Goal: Task Accomplishment & Management: Use online tool/utility

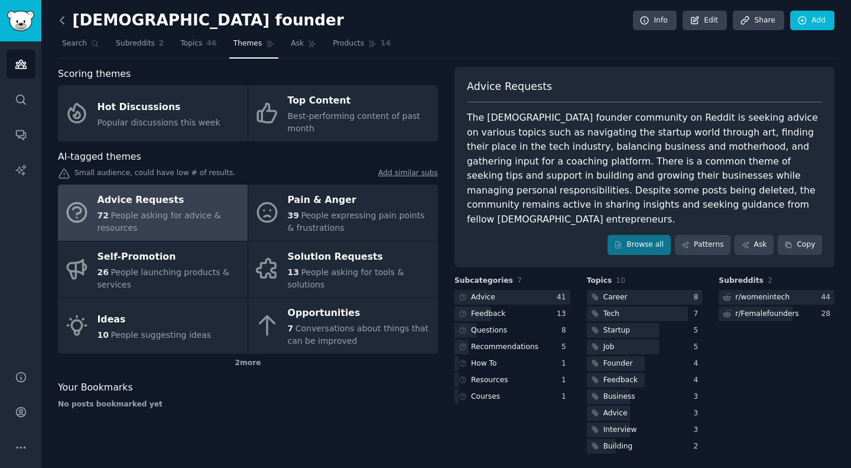
click at [66, 20] on icon at bounding box center [62, 20] width 12 height 12
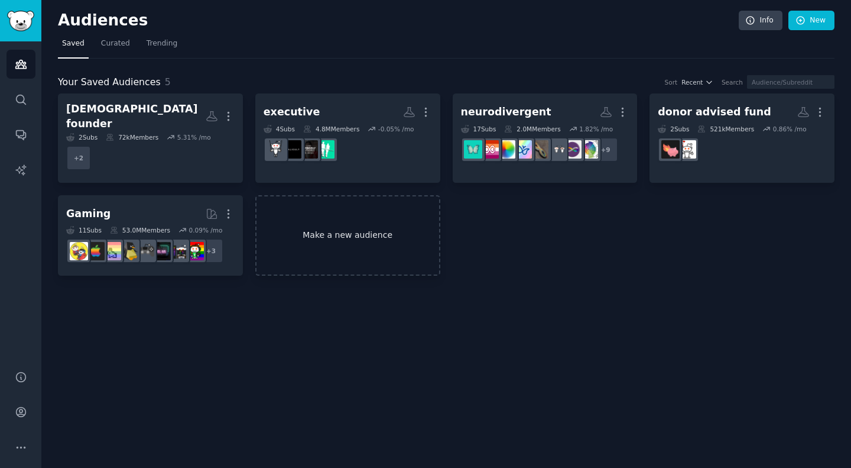
click at [289, 236] on link "Make a new audience" at bounding box center [347, 235] width 185 height 81
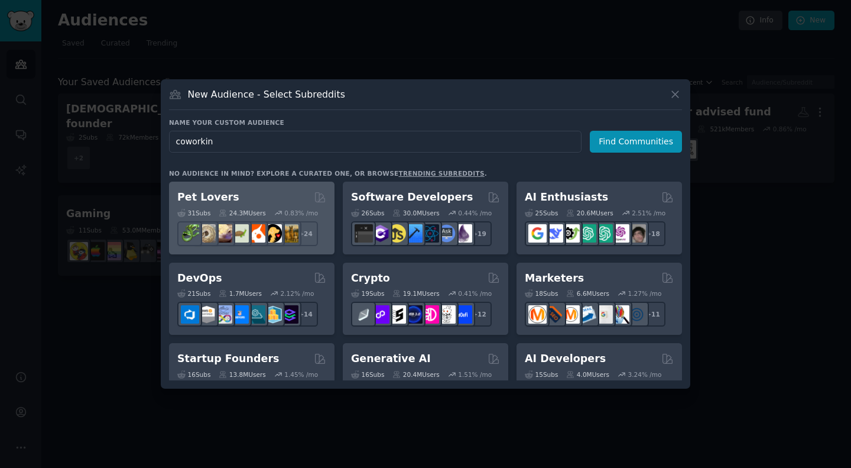
type input "coworking"
click button "Find Communities" at bounding box center [636, 142] width 92 height 22
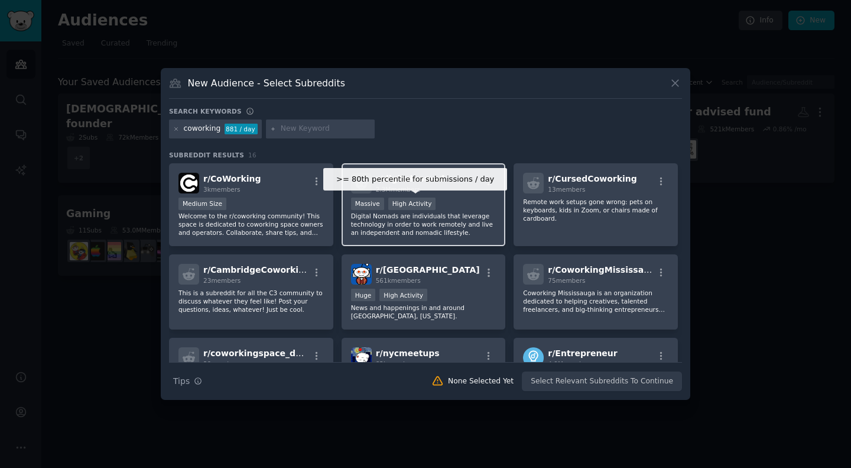
click at [401, 208] on div "High Activity" at bounding box center [412, 203] width 48 height 12
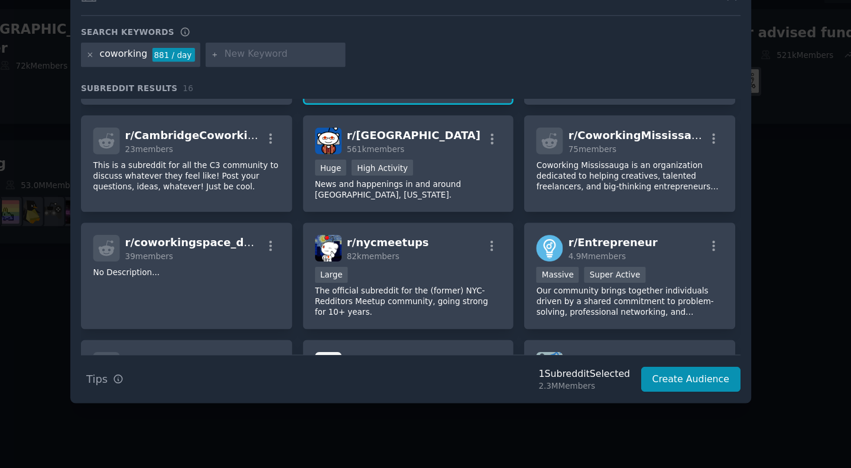
scroll to position [175, 0]
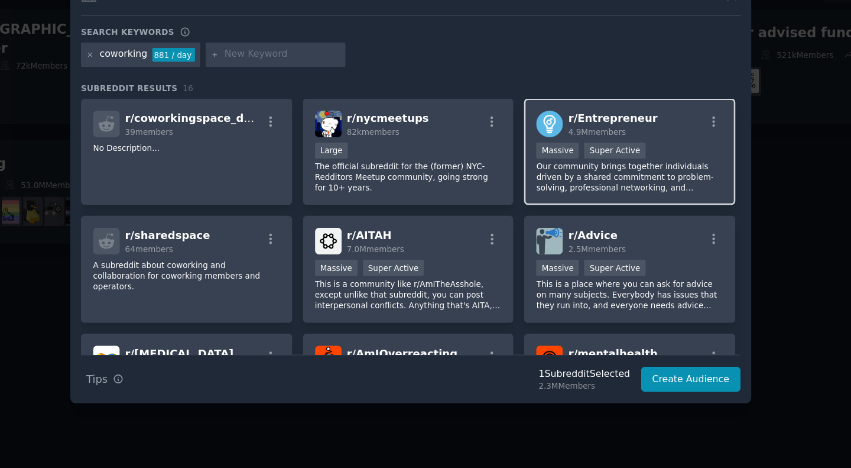
click at [546, 223] on p "Our community brings together individuals driven by a shared commitment to prob…" at bounding box center [595, 223] width 145 height 25
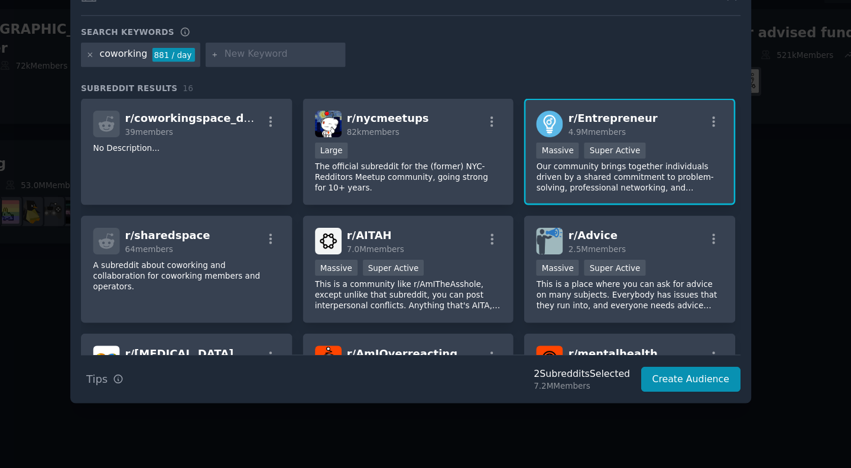
click at [546, 223] on p "Our community brings together individuals driven by a shared commitment to prob…" at bounding box center [595, 223] width 145 height 25
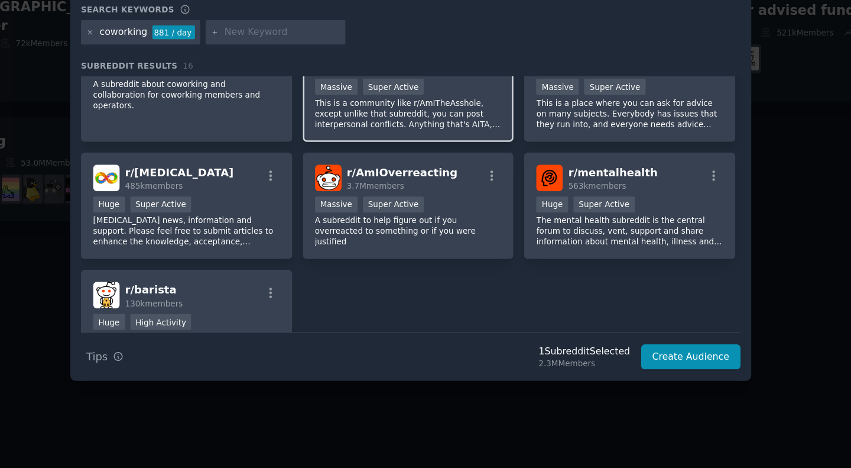
scroll to position [302, 0]
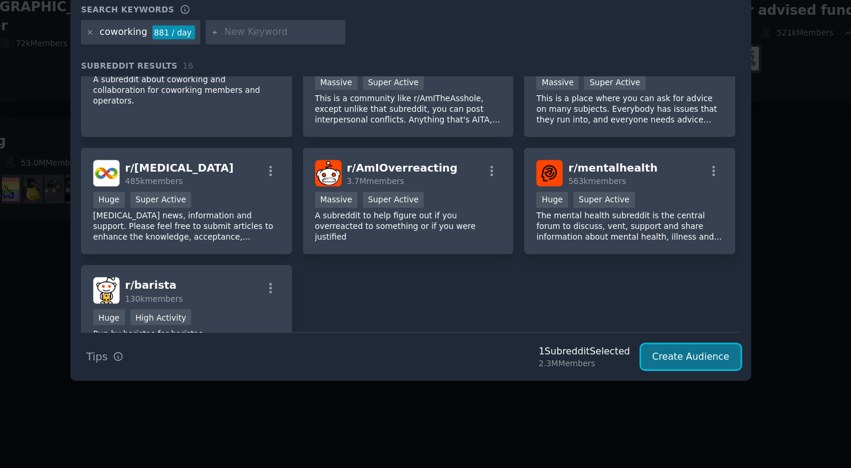
click at [635, 384] on button "Create Audience" at bounding box center [644, 381] width 78 height 20
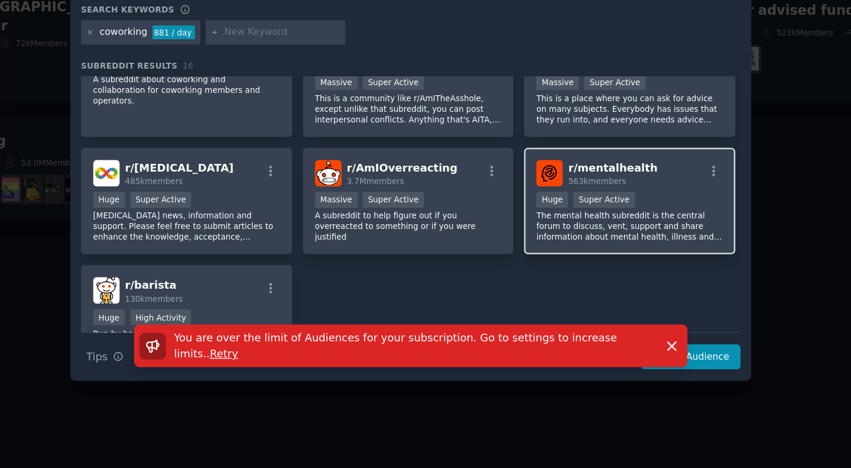
scroll to position [0, 0]
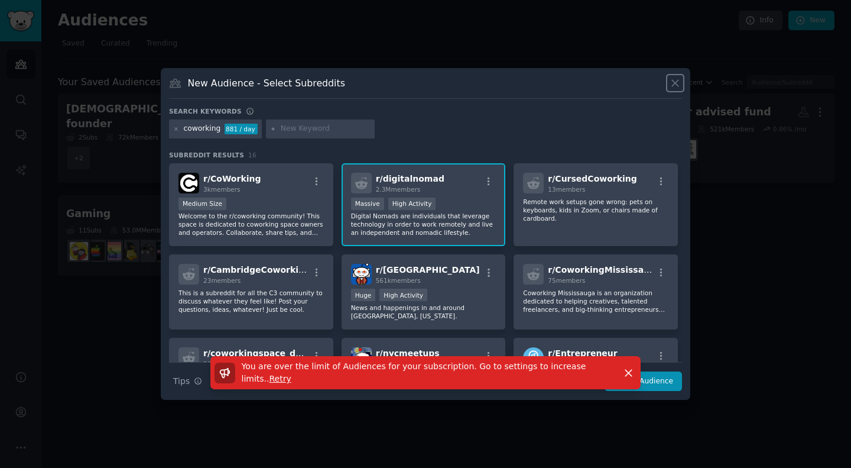
click at [677, 84] on icon at bounding box center [675, 83] width 12 height 12
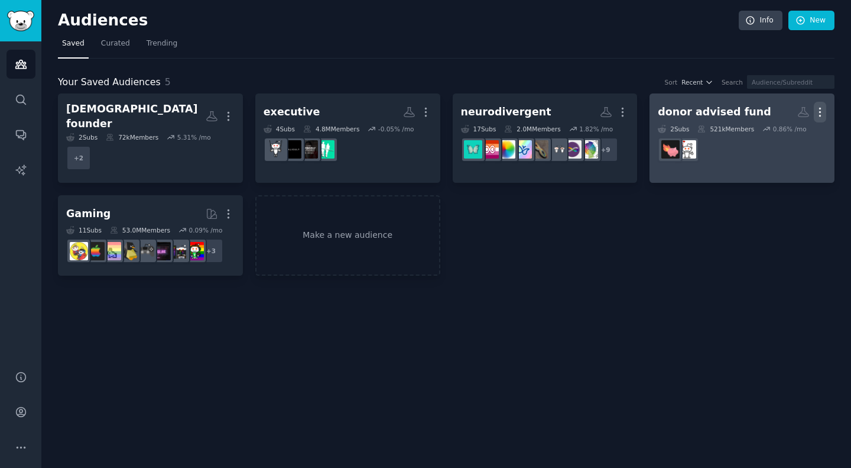
click at [826, 111] on icon "button" at bounding box center [820, 112] width 12 height 12
click at [785, 140] on p "Delete" at bounding box center [788, 137] width 27 height 12
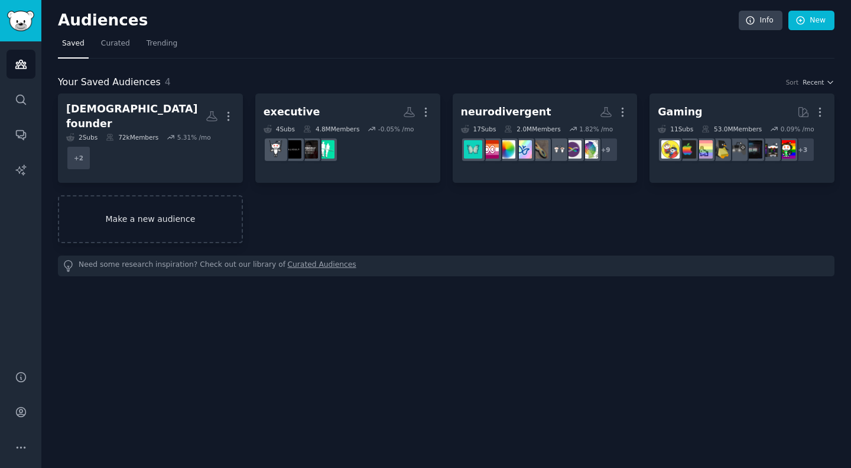
click at [157, 199] on link "Make a new audience" at bounding box center [150, 219] width 185 height 48
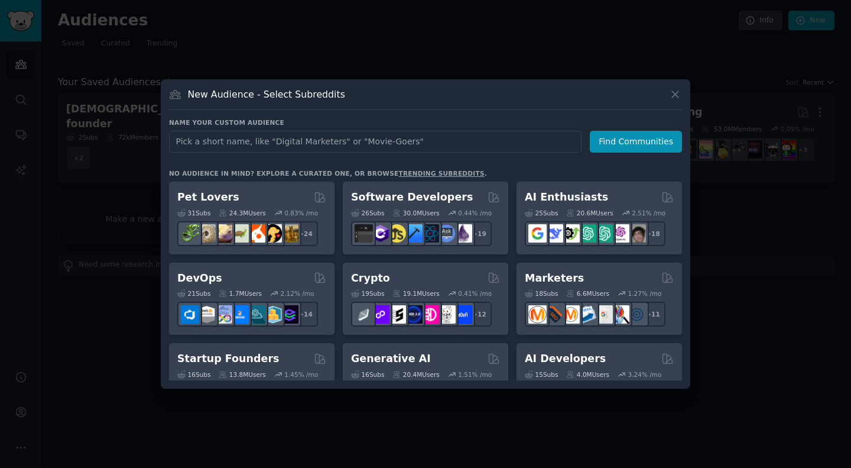
click at [386, 139] on input "text" at bounding box center [375, 142] width 413 height 22
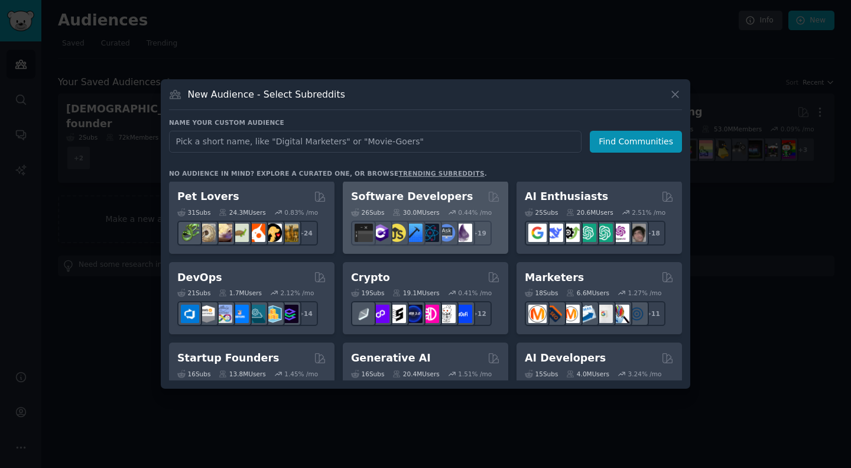
scroll to position [223, 0]
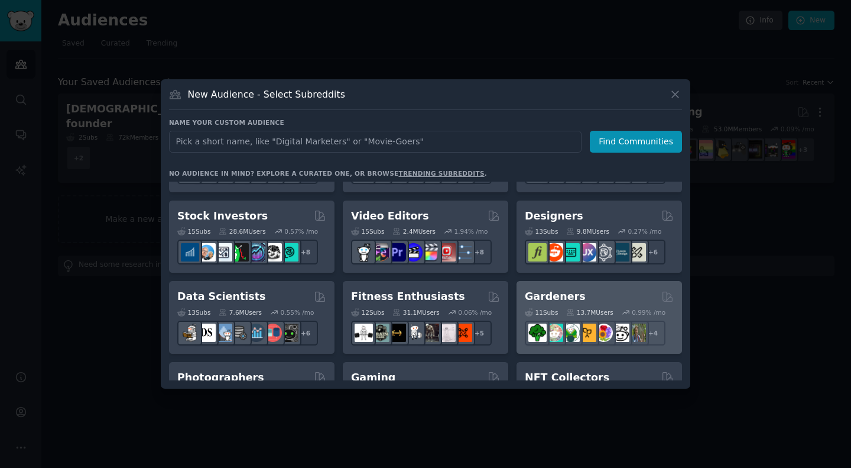
click at [576, 304] on div "11 Sub s 13.7M Users 0.99 % /mo + 4" at bounding box center [599, 324] width 149 height 41
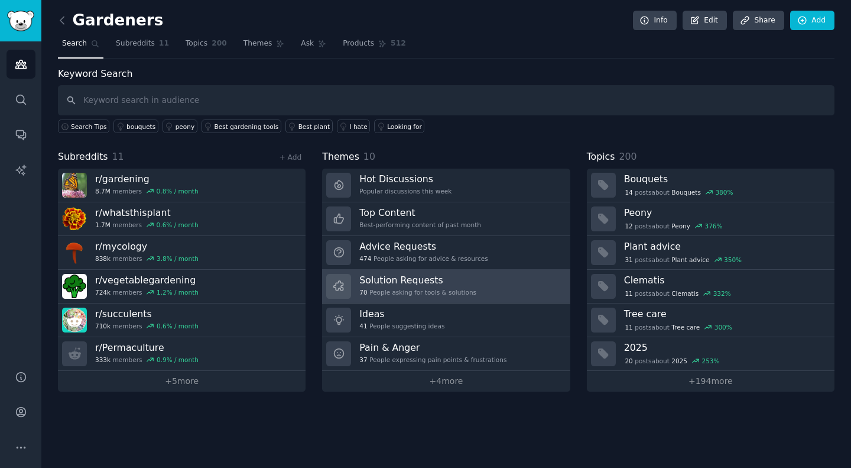
click at [422, 294] on div "70 People asking for tools & solutions" at bounding box center [417, 292] width 117 height 8
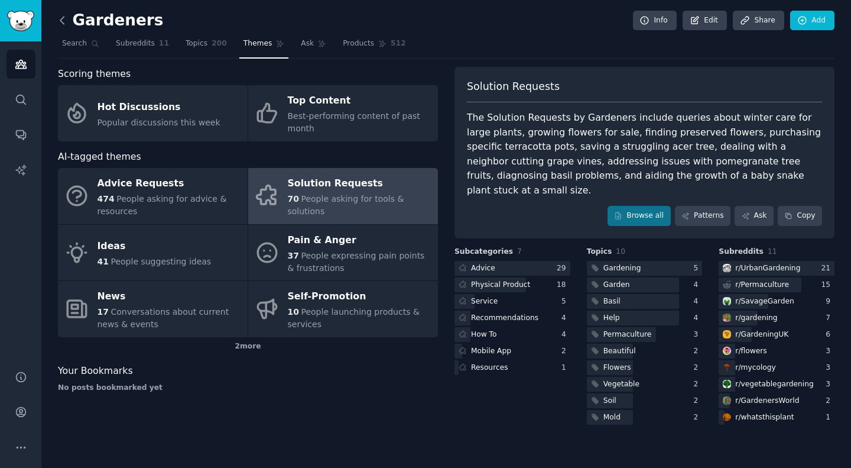
click at [61, 23] on icon at bounding box center [62, 20] width 12 height 12
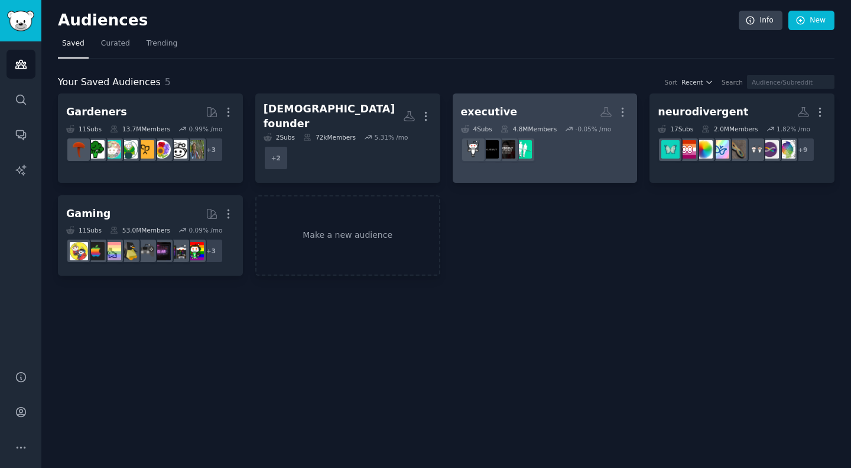
click at [542, 127] on div "4.8M Members" at bounding box center [529, 129] width 56 height 8
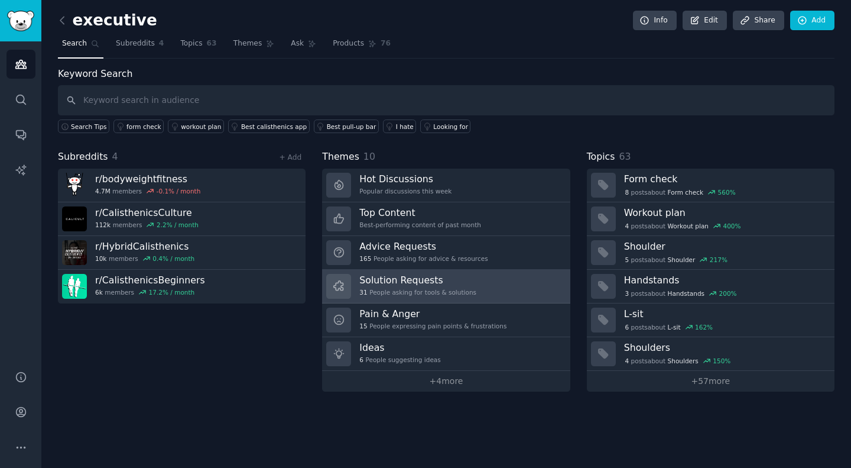
click at [426, 299] on link "Solution Requests 31 People asking for tools & solutions" at bounding box center [446, 287] width 248 height 34
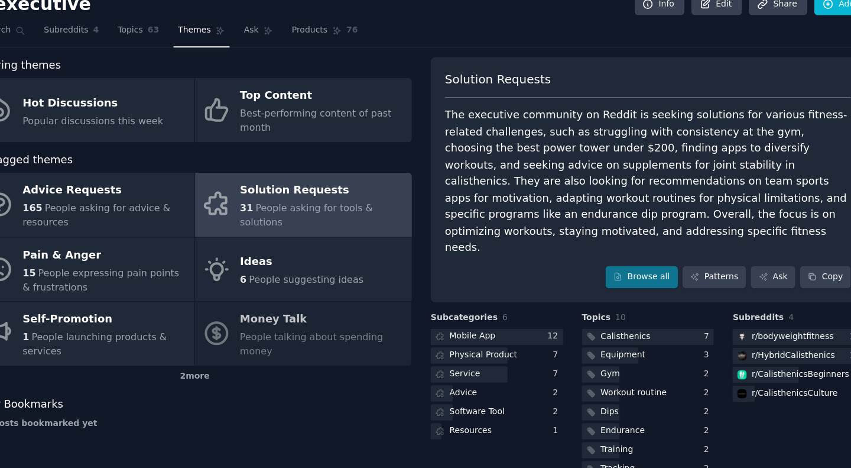
click at [622, 165] on div "The executive community on Reddit is seeking solutions for various fitness-rela…" at bounding box center [644, 176] width 355 height 131
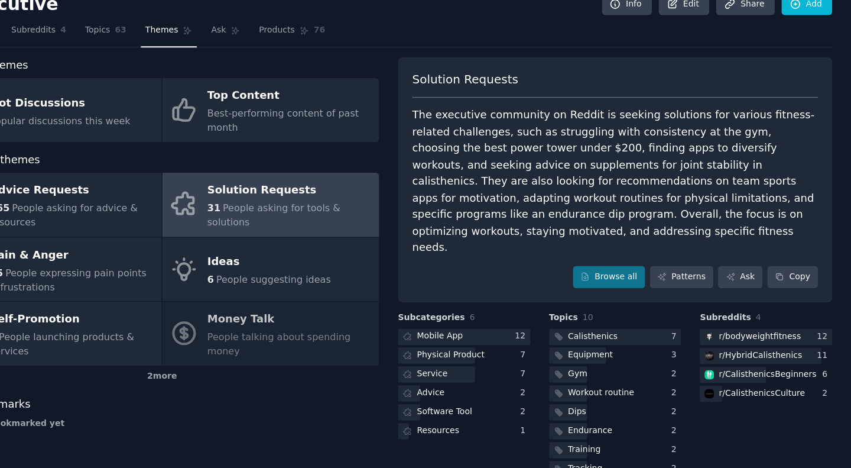
click at [641, 177] on div "The executive community on Reddit is seeking solutions for various fitness-rela…" at bounding box center [644, 176] width 355 height 131
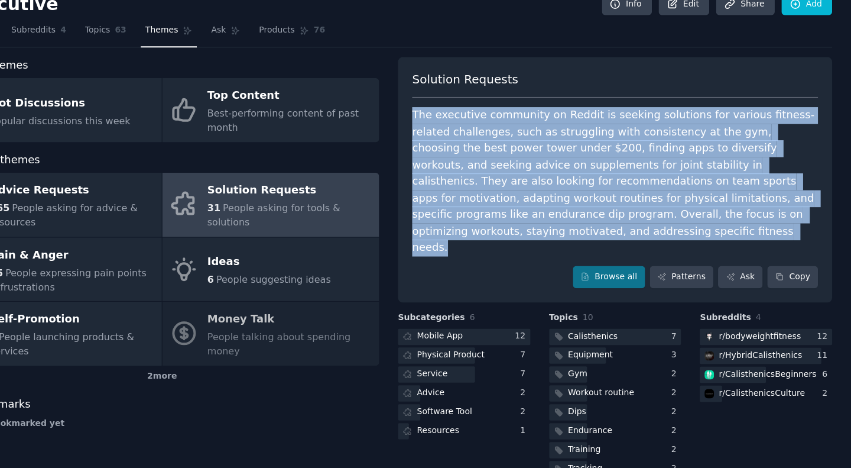
click at [641, 177] on div "The executive community on Reddit is seeking solutions for various fitness-rela…" at bounding box center [644, 176] width 355 height 131
click at [568, 179] on div "The executive community on Reddit is seeking solutions for various fitness-rela…" at bounding box center [644, 176] width 355 height 131
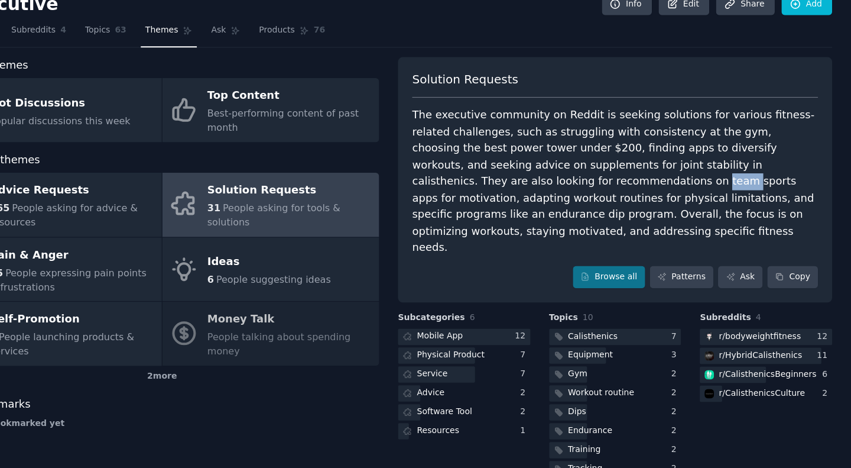
click at [568, 179] on div "The executive community on Reddit is seeking solutions for various fitness-rela…" at bounding box center [644, 176] width 355 height 131
click at [526, 193] on div "The executive community on Reddit is seeking solutions for various fitness-rela…" at bounding box center [644, 176] width 355 height 131
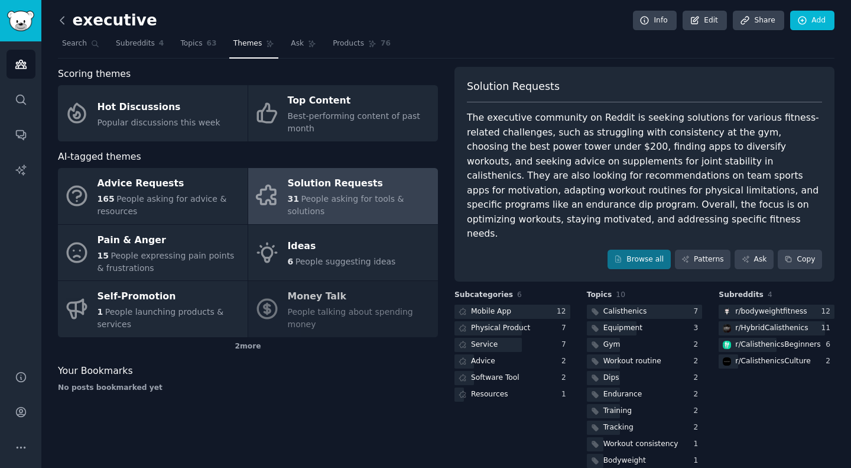
click at [67, 22] on icon at bounding box center [62, 20] width 12 height 12
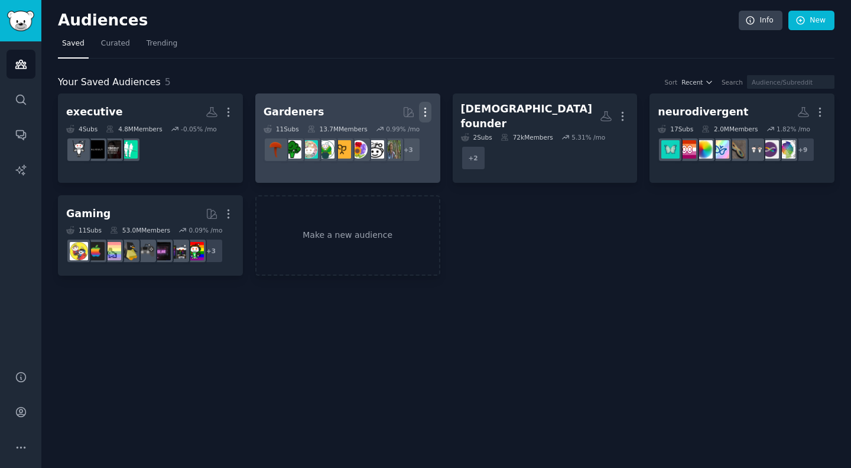
click at [431, 113] on icon "button" at bounding box center [425, 112] width 12 height 12
click at [394, 141] on p "Delete" at bounding box center [393, 137] width 27 height 12
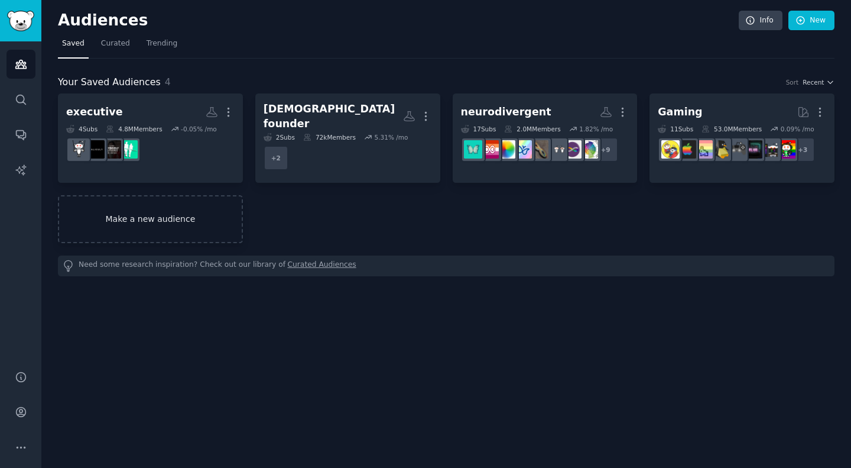
click at [221, 202] on link "Make a new audience" at bounding box center [150, 219] width 185 height 48
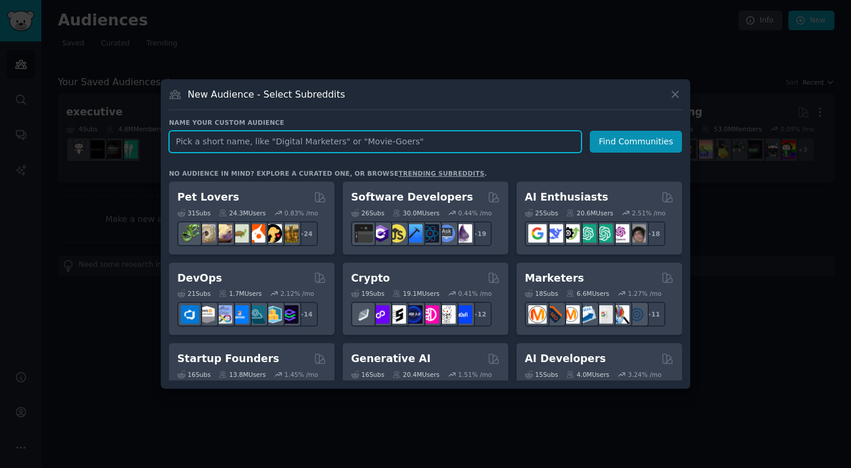
click at [533, 140] on input "text" at bounding box center [375, 142] width 413 height 22
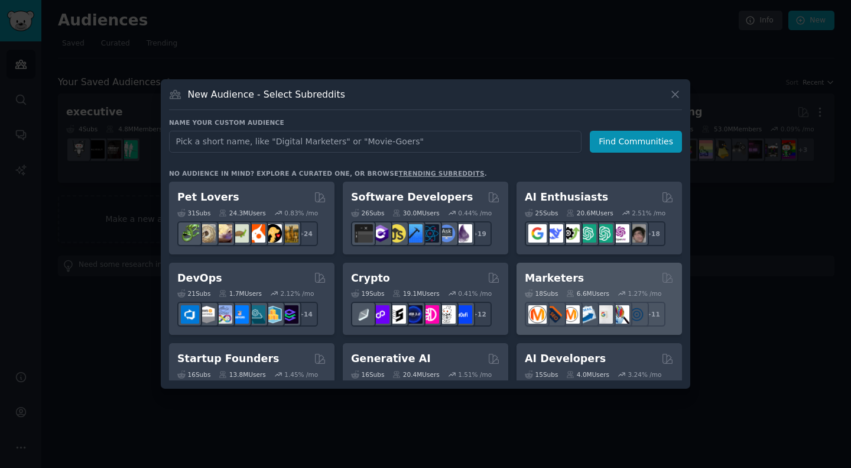
click at [548, 282] on h2 "Marketers" at bounding box center [554, 278] width 59 height 15
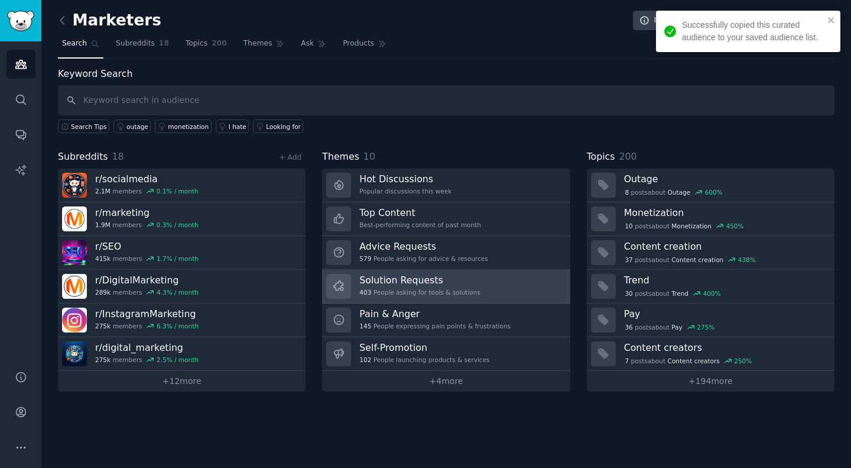
click at [419, 286] on div "Solution Requests 403 People asking for tools & solutions" at bounding box center [419, 286] width 121 height 25
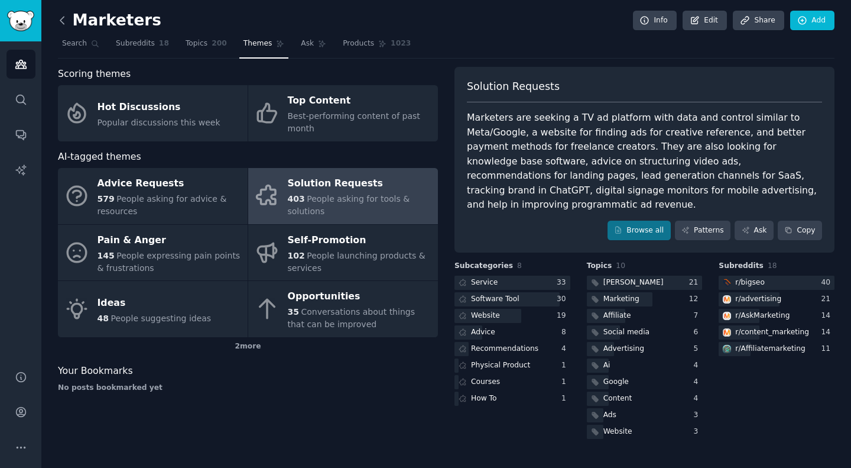
click at [64, 20] on icon at bounding box center [62, 20] width 12 height 12
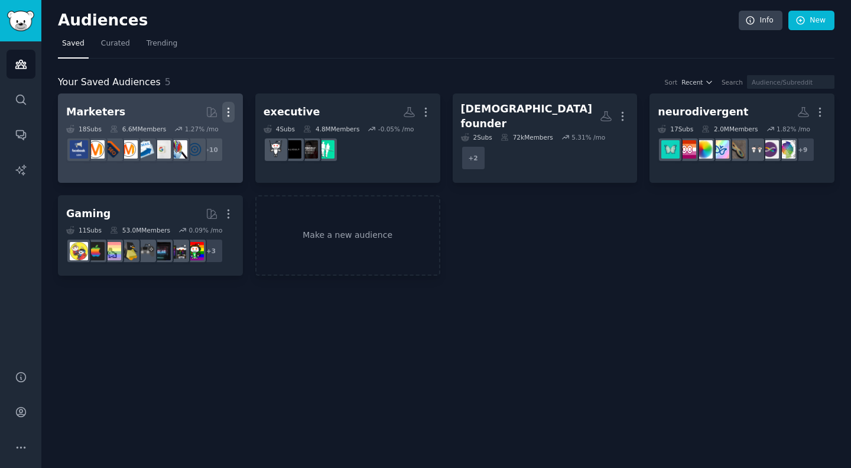
click at [228, 112] on icon "button" at bounding box center [228, 112] width 1 height 8
click at [186, 145] on div "Delete" at bounding box center [188, 137] width 56 height 25
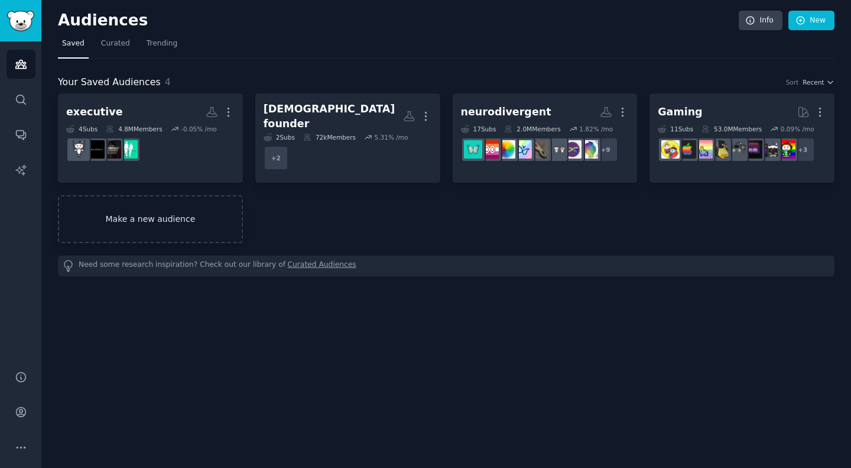
click at [138, 210] on link "Make a new audience" at bounding box center [150, 219] width 185 height 48
